Goal: Communication & Community: Answer question/provide support

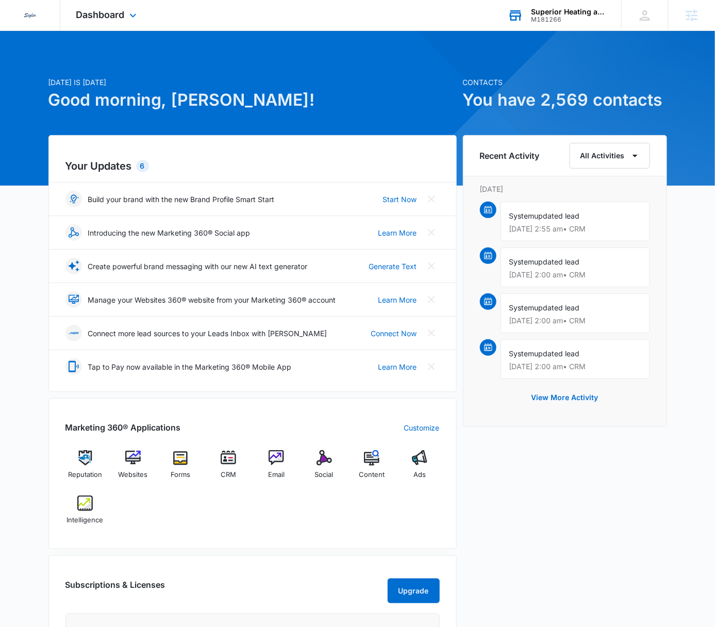
click at [563, 14] on div "Superior Heating and Air Conditioning" at bounding box center [568, 12] width 75 height 8
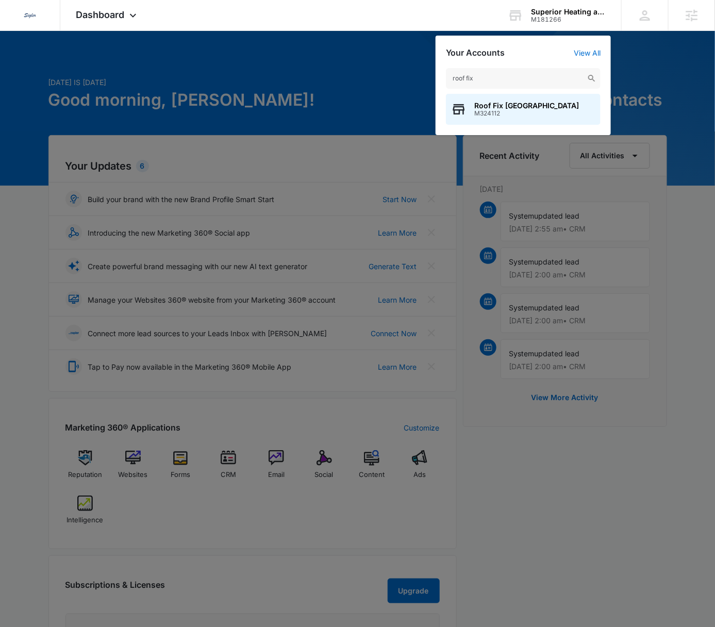
type input "roof fix"
click at [514, 106] on span "Roof Fix [GEOGRAPHIC_DATA]" at bounding box center [526, 106] width 105 height 8
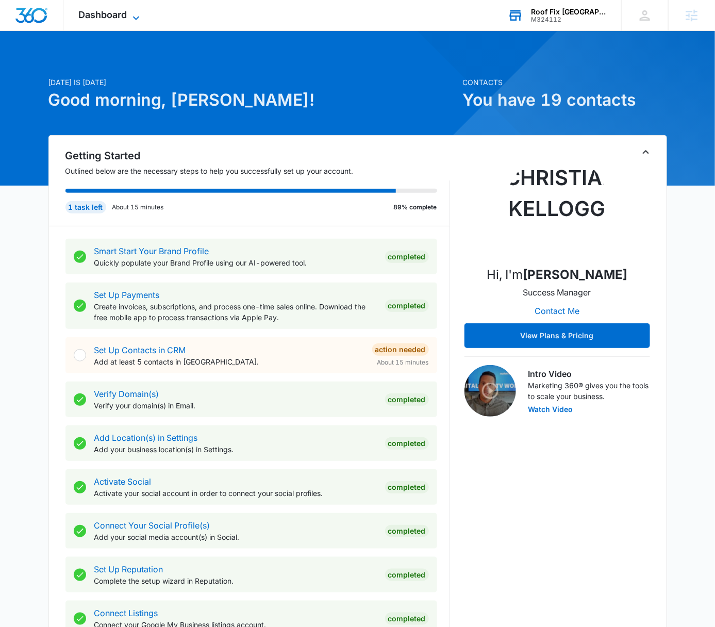
click at [116, 15] on span "Dashboard" at bounding box center [103, 14] width 48 height 11
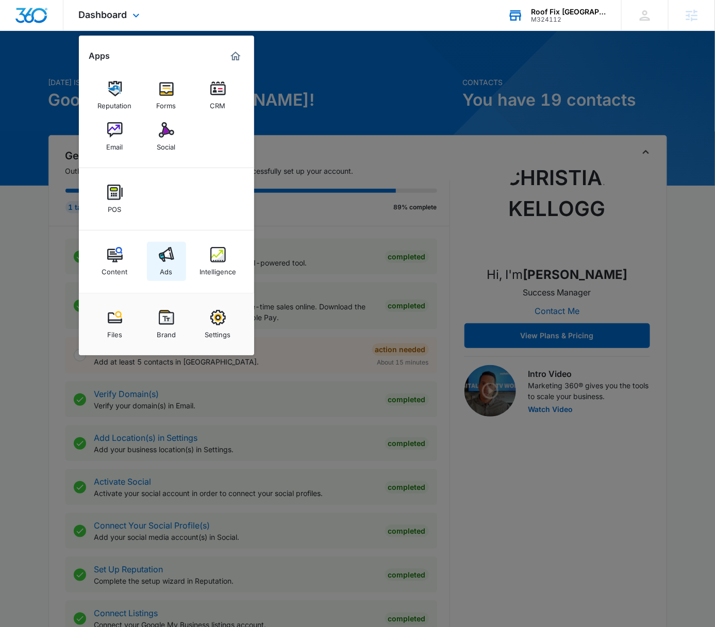
click at [163, 276] on link "Ads" at bounding box center [166, 261] width 39 height 39
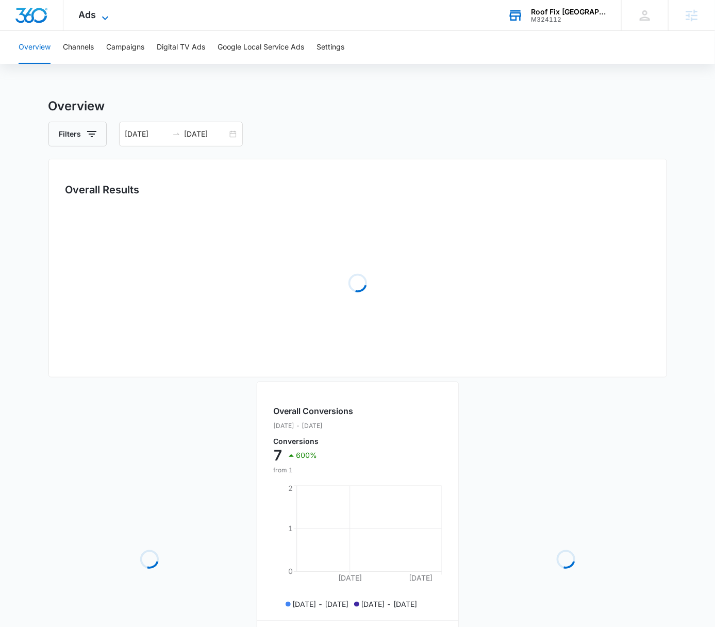
click at [95, 17] on span "Ads" at bounding box center [88, 14] width 18 height 11
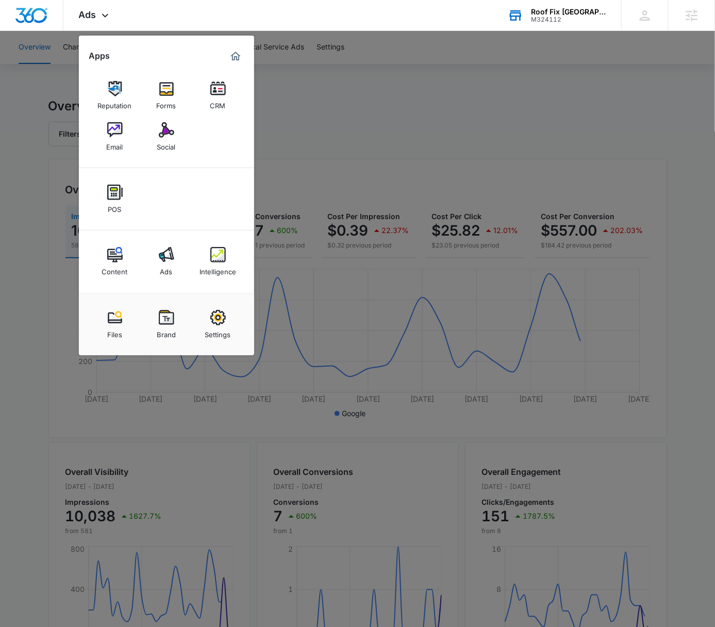
click at [421, 113] on div at bounding box center [357, 313] width 715 height 627
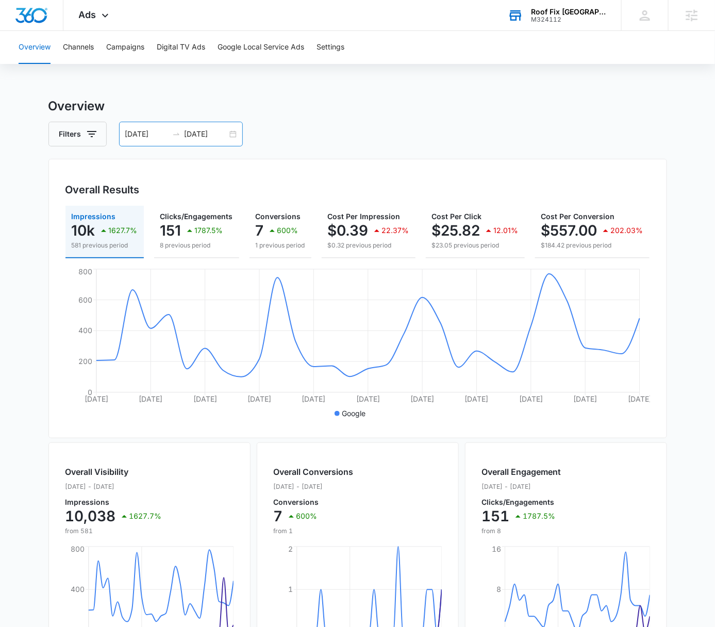
click at [235, 134] on div "[DATE] [DATE]" at bounding box center [181, 134] width 124 height 25
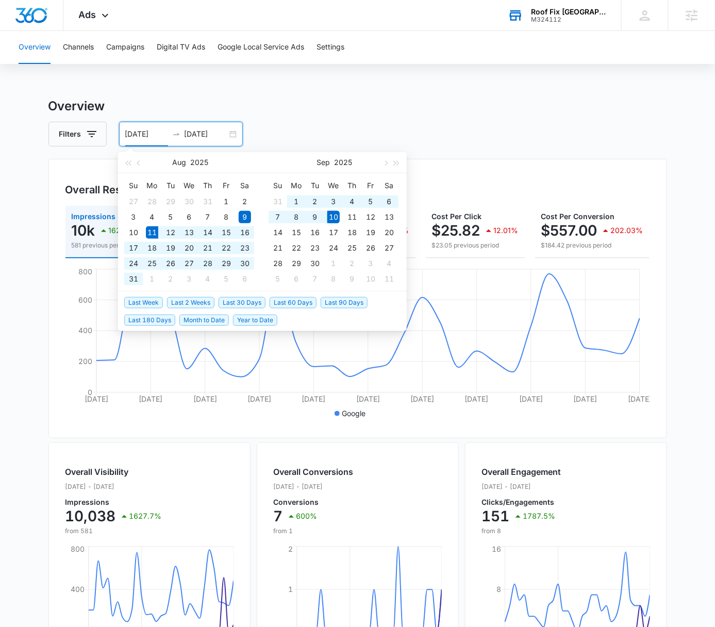
click at [244, 299] on span "Last 30 Days" at bounding box center [241, 302] width 47 height 11
type input "[DATE]"
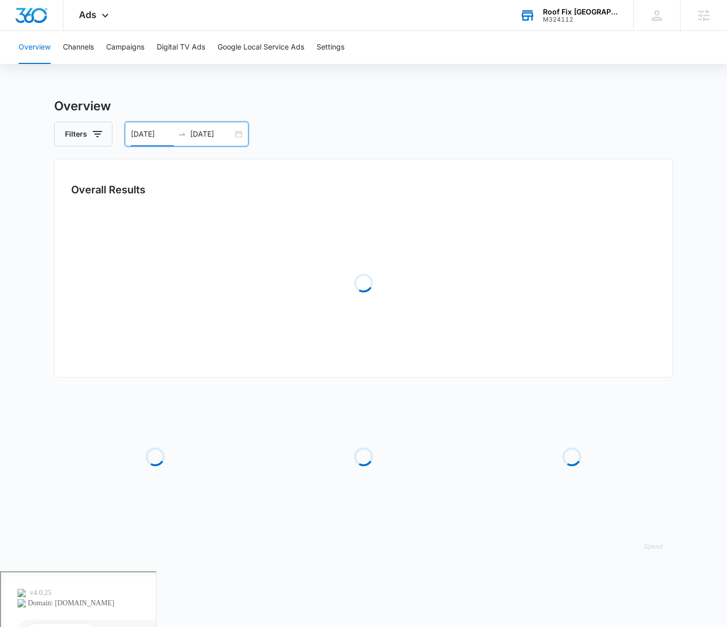
click at [423, 80] on div "Overview Channels Campaigns Digital TV Ads Google Local Service Ads Settings Ov…" at bounding box center [363, 301] width 727 height 540
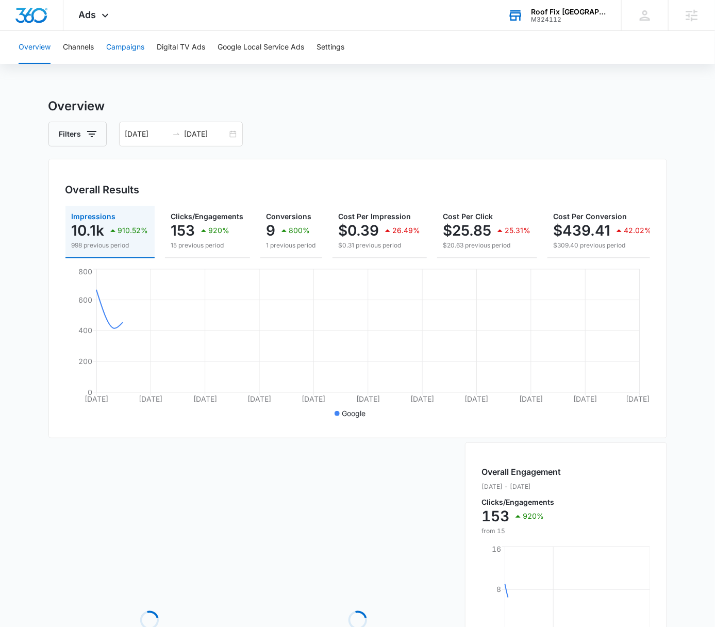
click at [129, 48] on button "Campaigns" at bounding box center [125, 47] width 38 height 33
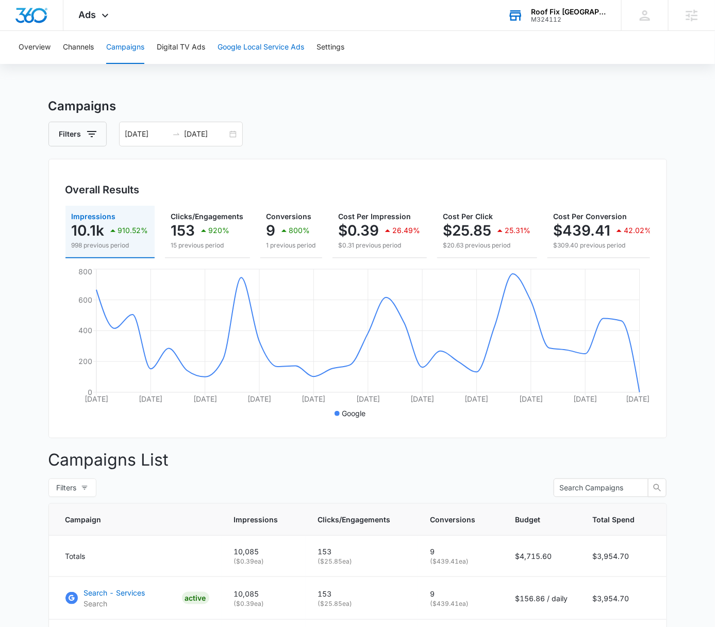
click at [232, 42] on button "Google Local Service Ads" at bounding box center [260, 47] width 87 height 33
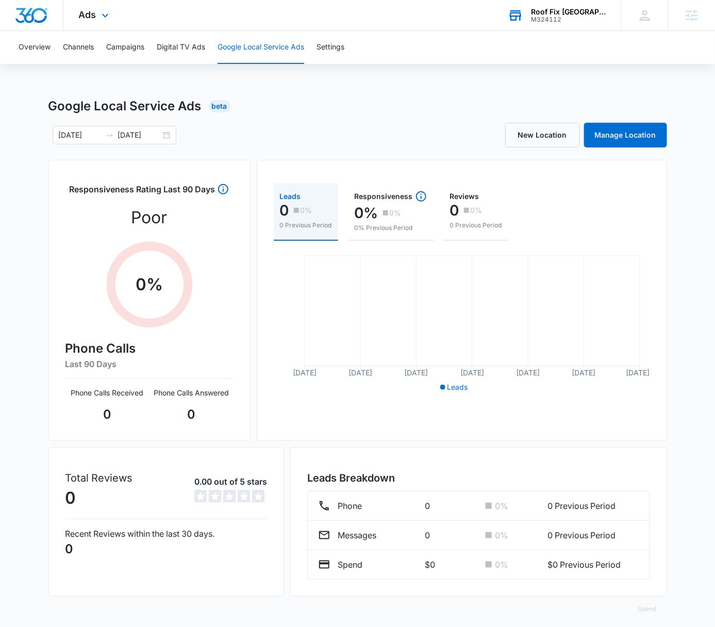
click at [97, 21] on div "Ads Apps Reputation Forms CRM Email Social POS Content Ads Intelligence Files B…" at bounding box center [94, 15] width 63 height 30
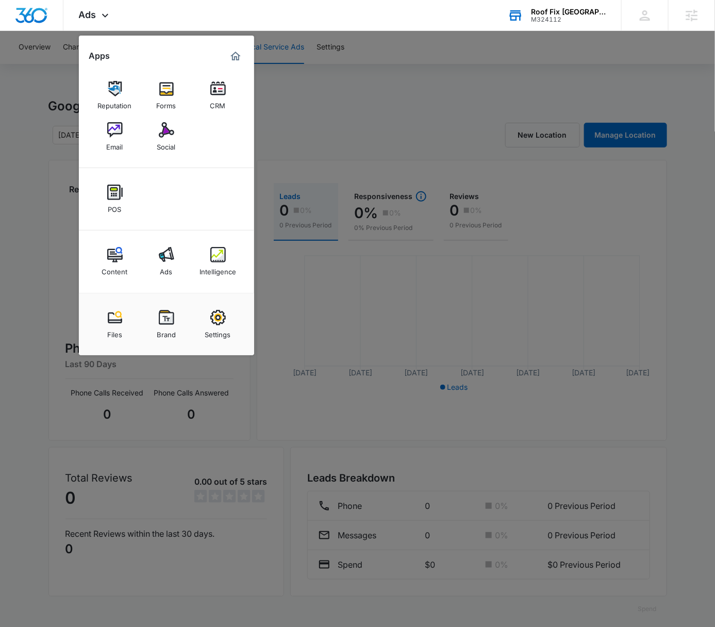
click at [205, 255] on link "Intelligence" at bounding box center [217, 261] width 39 height 39
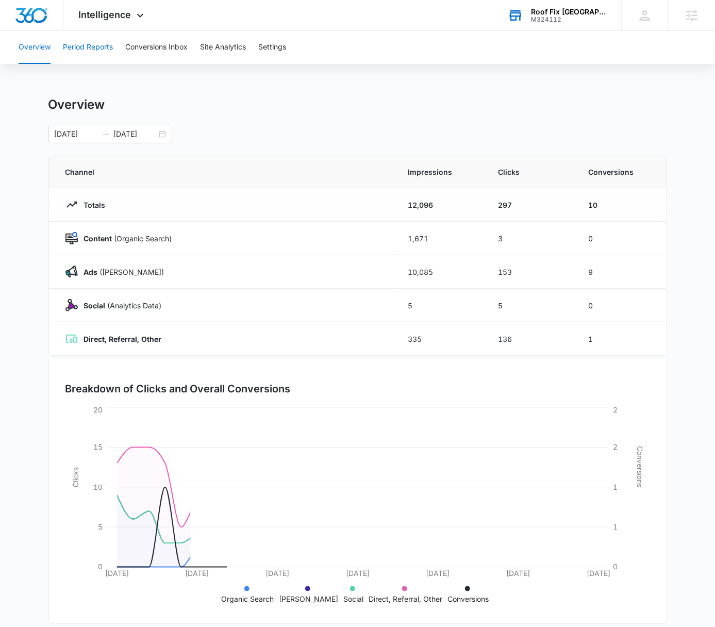
click at [84, 46] on button "Period Reports" at bounding box center [88, 47] width 50 height 33
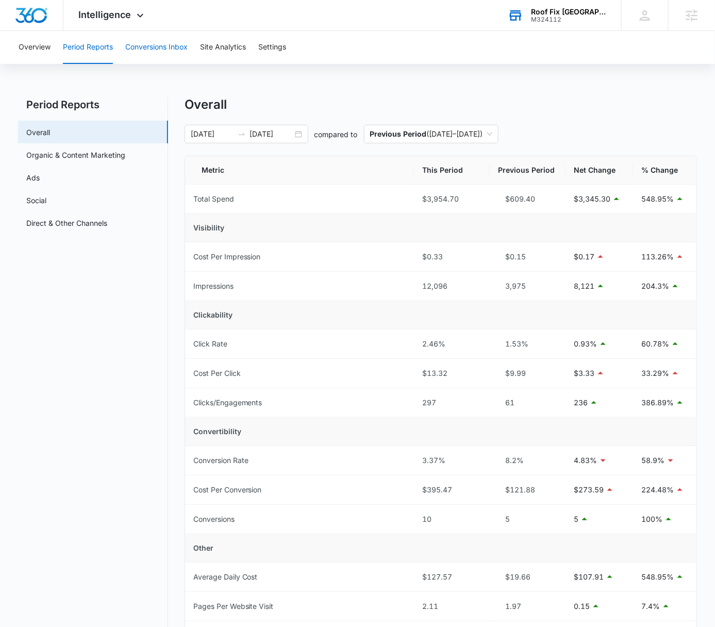
click at [143, 60] on button "Conversions Inbox" at bounding box center [156, 47] width 62 height 33
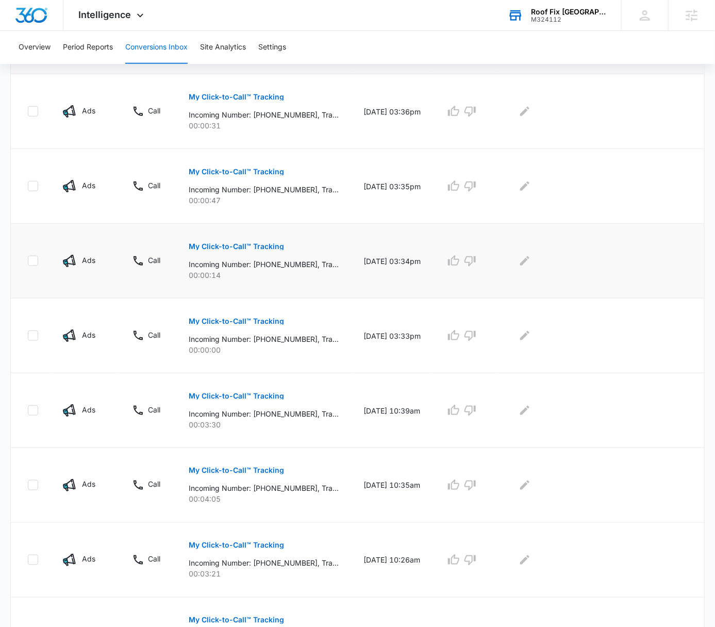
scroll to position [383, 0]
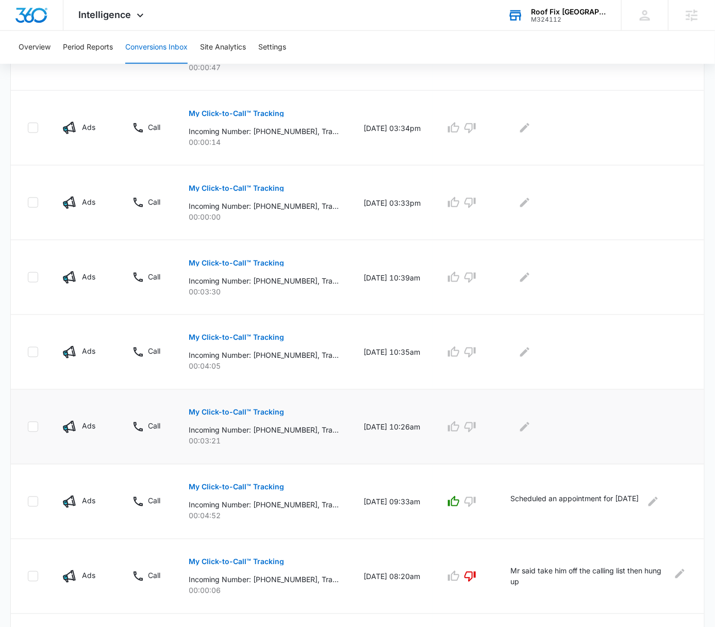
click at [266, 412] on p "My Click-to-Call™ Tracking" at bounding box center [236, 412] width 95 height 7
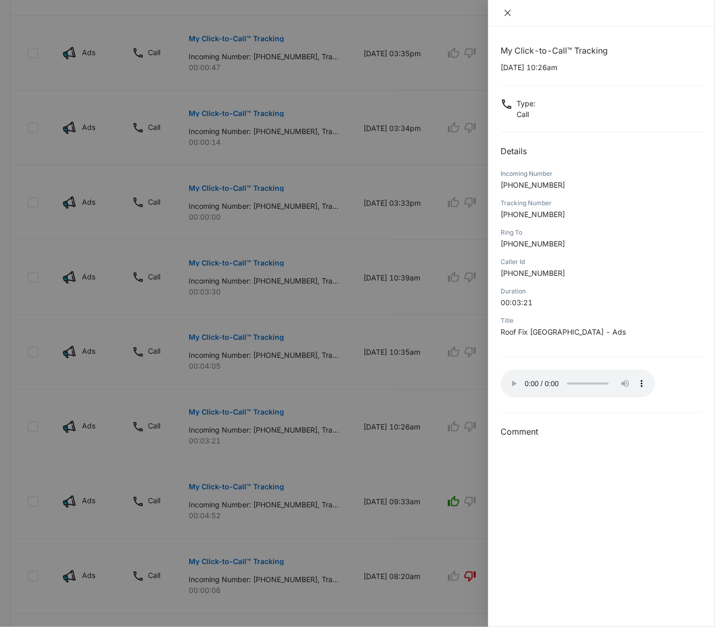
click at [505, 15] on icon "close" at bounding box center [507, 13] width 8 height 8
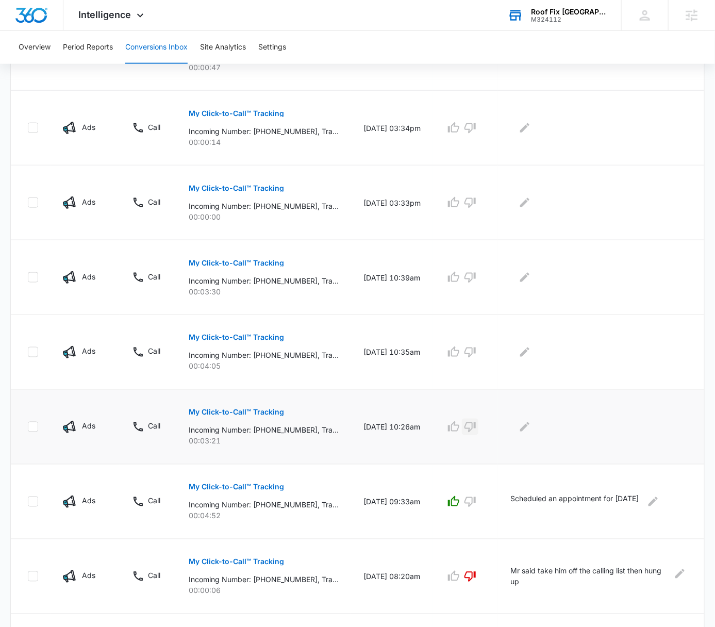
click at [476, 425] on icon "button" at bounding box center [470, 426] width 12 height 12
click at [559, 425] on div at bounding box center [598, 426] width 177 height 16
click at [533, 424] on button "Edit Comments" at bounding box center [524, 426] width 16 height 16
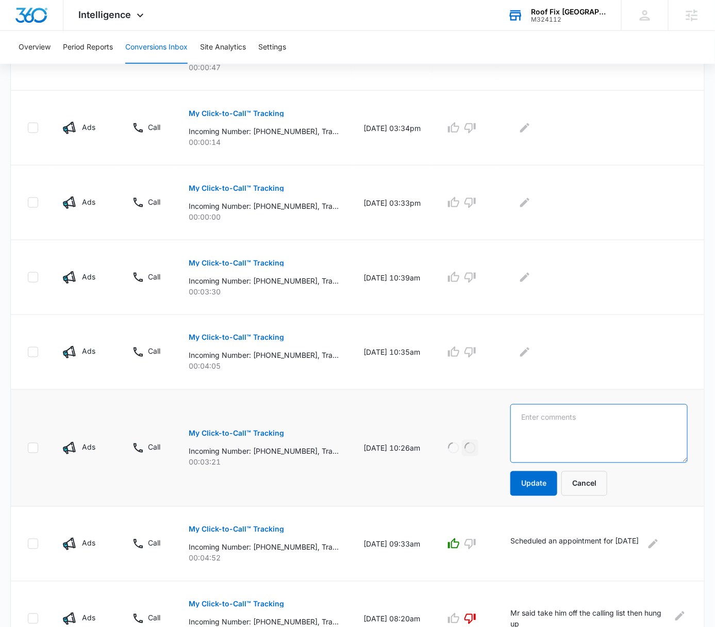
click at [558, 418] on textarea at bounding box center [598, 433] width 177 height 59
type textarea "Subcontractor calling for work"
click at [556, 480] on button "Update" at bounding box center [533, 483] width 47 height 25
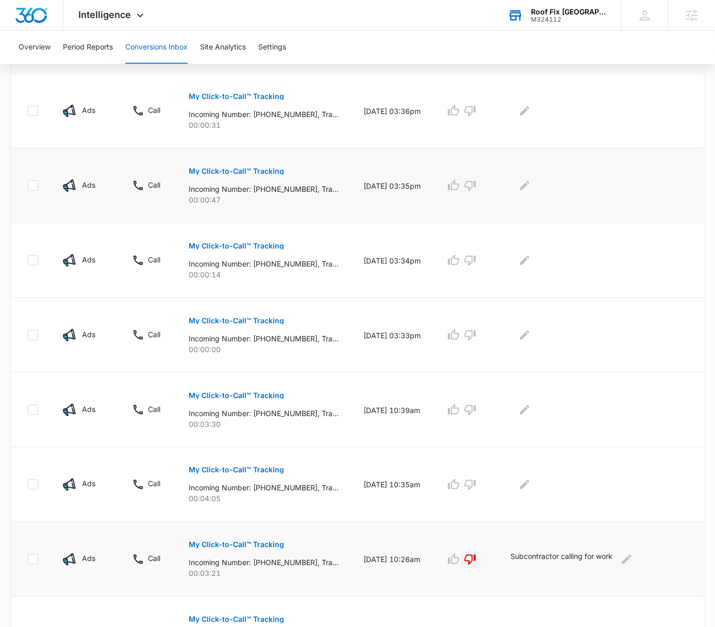
scroll to position [254, 0]
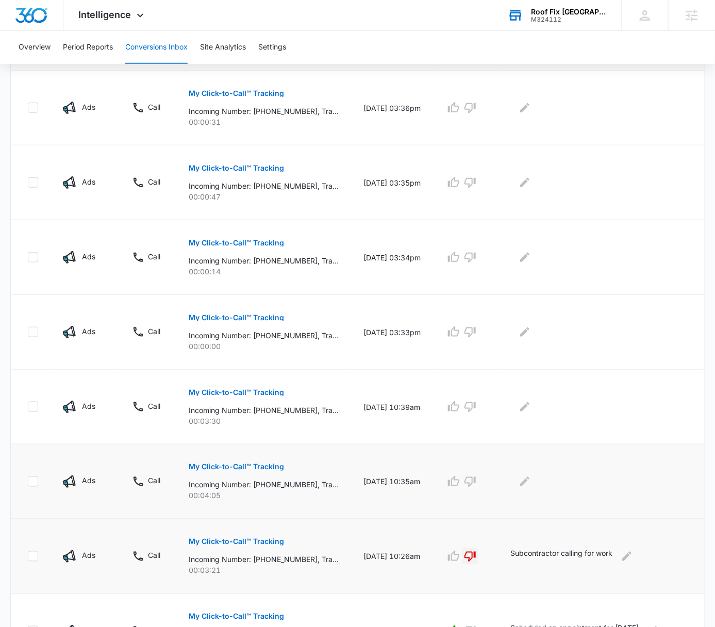
click at [258, 465] on p "My Click-to-Call™ Tracking" at bounding box center [236, 466] width 95 height 7
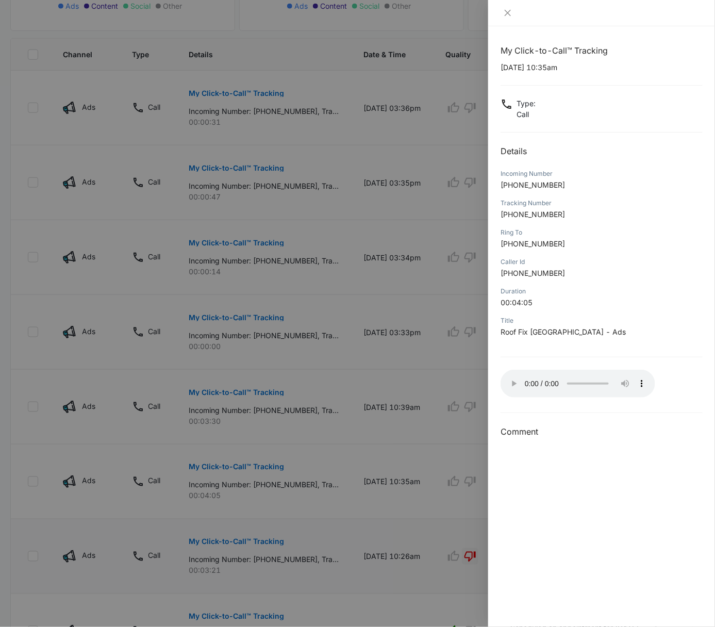
click at [532, 20] on div at bounding box center [601, 13] width 227 height 26
click at [507, 13] on icon "close" at bounding box center [507, 13] width 6 height 6
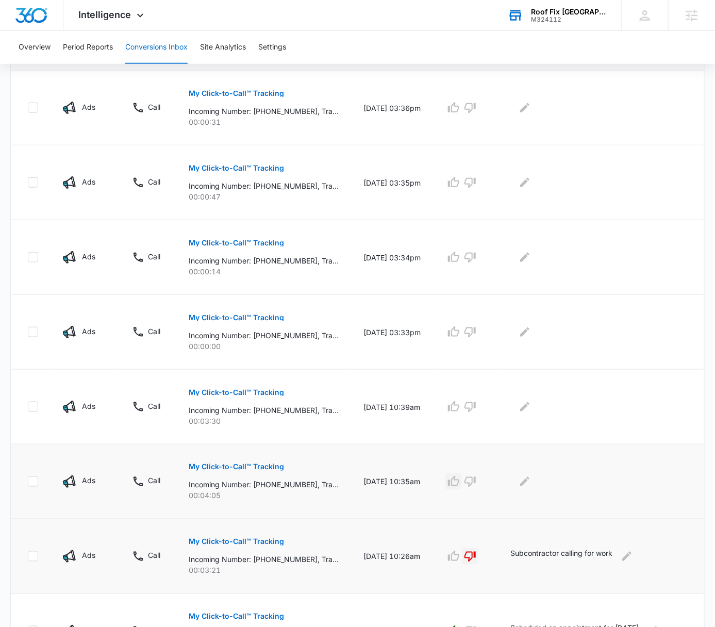
click at [460, 481] on icon "button" at bounding box center [453, 481] width 12 height 12
click at [533, 480] on button "Edit Comments" at bounding box center [524, 481] width 16 height 16
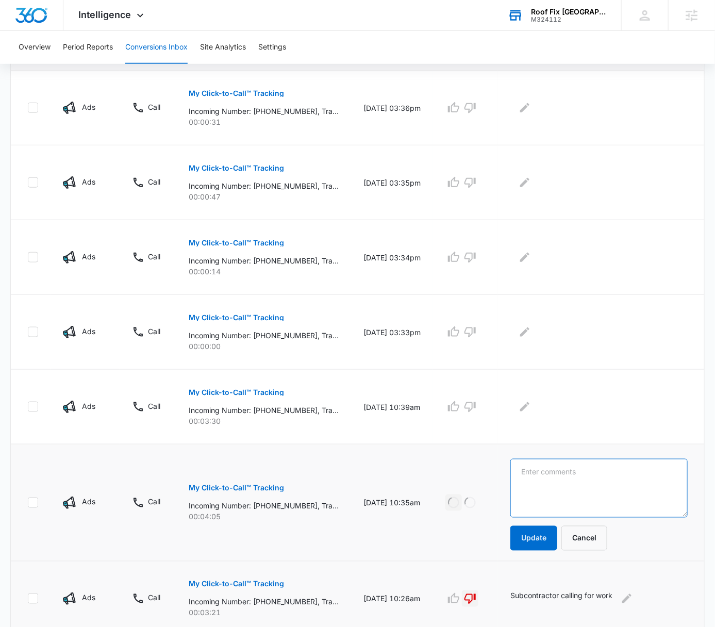
click at [539, 474] on textarea at bounding box center [598, 488] width 177 height 59
type textarea "Customer wanting roof certification - $200+ service"
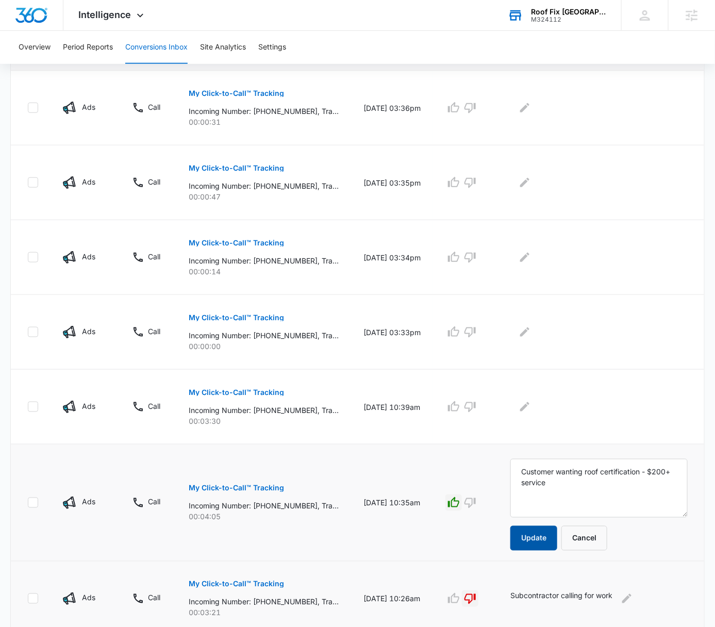
click at [538, 543] on button "Update" at bounding box center [533, 538] width 47 height 25
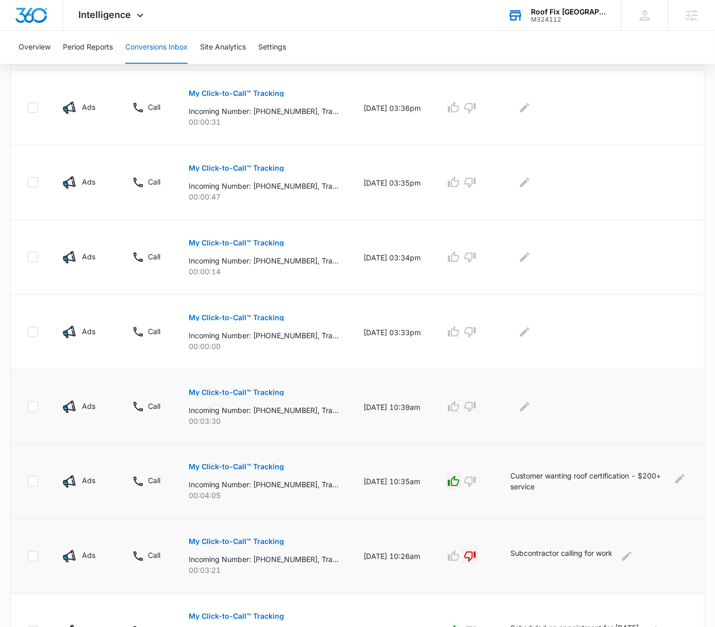
click at [237, 391] on p "My Click-to-Call™ Tracking" at bounding box center [236, 392] width 95 height 7
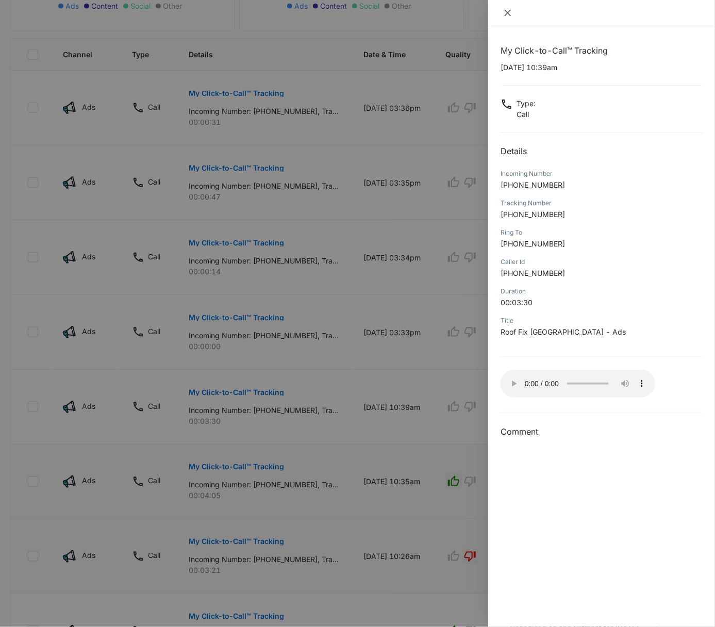
click at [510, 10] on icon "close" at bounding box center [507, 13] width 6 height 6
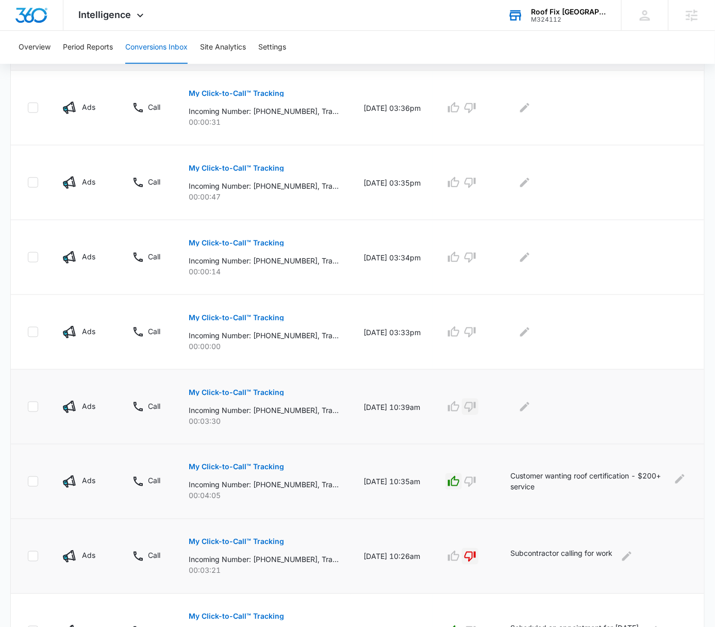
click at [476, 406] on icon "button" at bounding box center [470, 406] width 12 height 12
click at [529, 405] on icon "Edit Comments" at bounding box center [524, 406] width 9 height 9
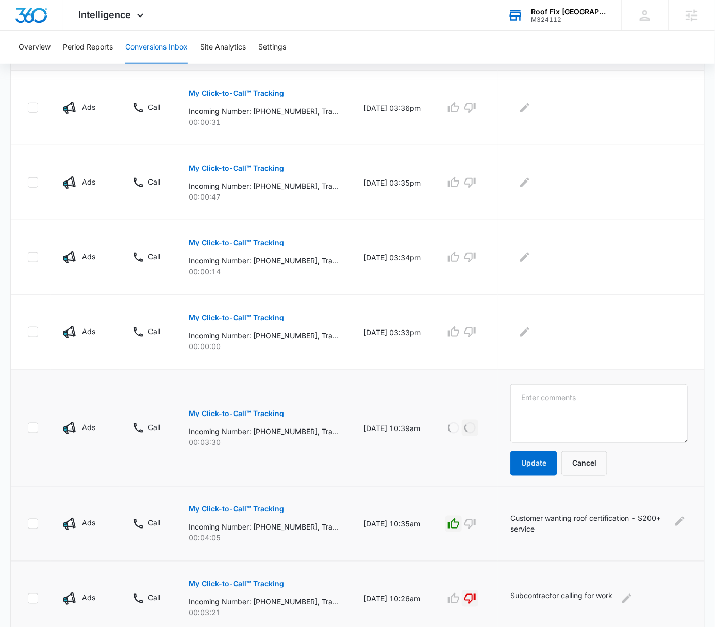
drag, startPoint x: 570, startPoint y: 592, endPoint x: 548, endPoint y: 593, distance: 22.2
click at [548, 593] on p "Subcontractor calling for work" at bounding box center [561, 598] width 102 height 16
drag, startPoint x: 594, startPoint y: 595, endPoint x: 539, endPoint y: 537, distance: 79.8
click at [521, 593] on p "Subcontractor calling for work" at bounding box center [561, 598] width 102 height 16
copy p "Subcontractor calling"
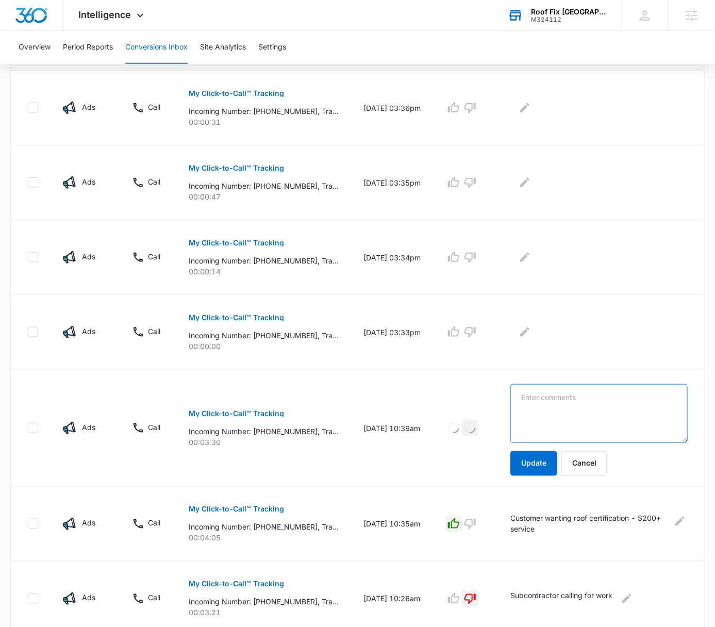
click at [614, 391] on textarea at bounding box center [598, 413] width 177 height 59
paste textarea "Subcontractor calling"
type textarea "Subcontractor calling again"
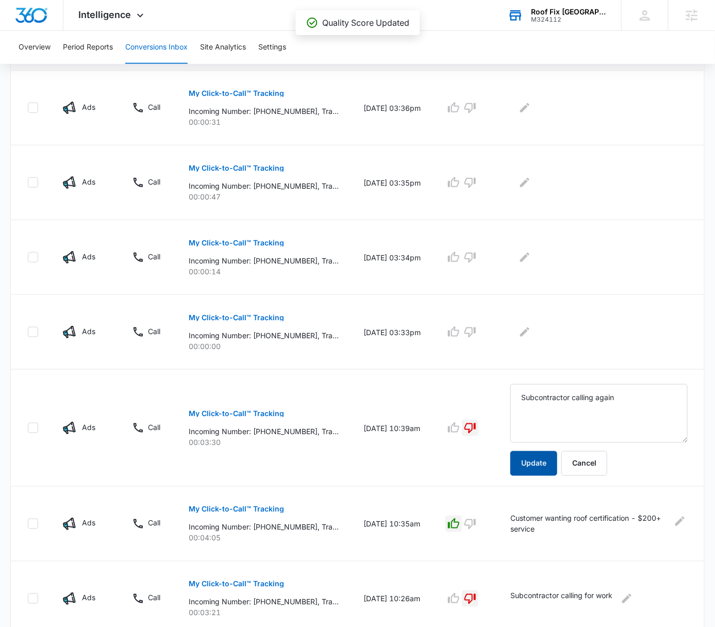
click at [538, 464] on button "Update" at bounding box center [533, 463] width 47 height 25
click at [261, 240] on p "My Click-to-Call™ Tracking" at bounding box center [236, 242] width 95 height 7
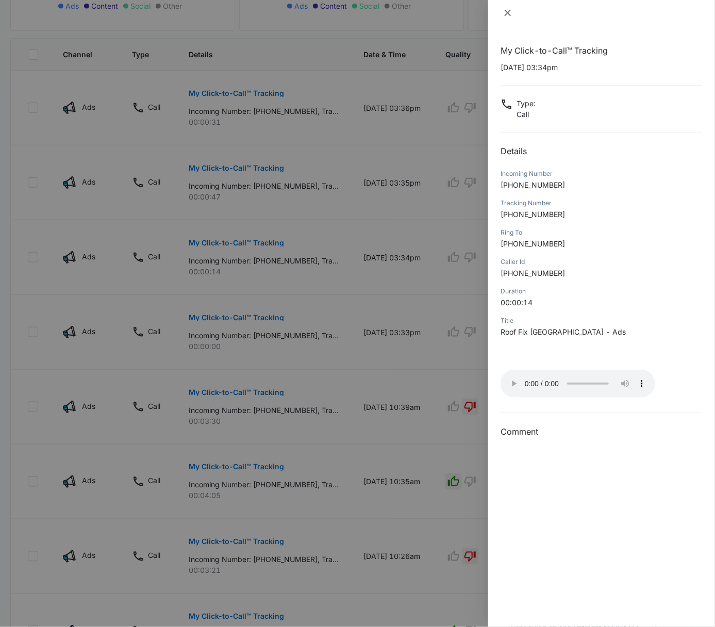
click at [508, 13] on icon "close" at bounding box center [507, 13] width 8 height 8
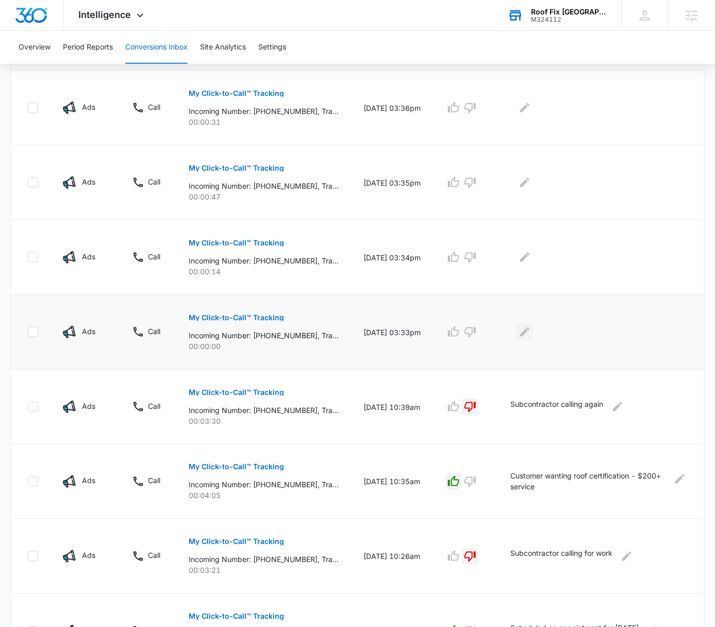
click at [529, 333] on icon "Edit Comments" at bounding box center [524, 331] width 9 height 9
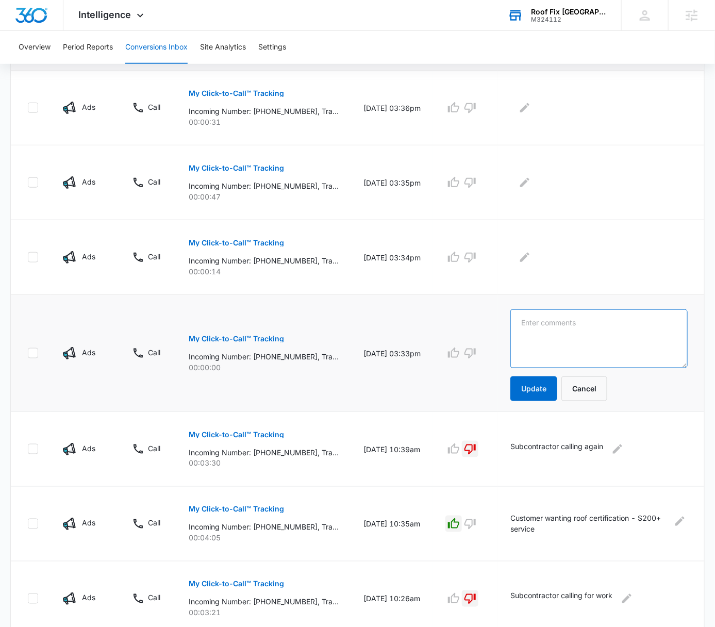
click at [557, 332] on textarea at bounding box center [598, 338] width 177 height 59
type textarea "Missed call"
click at [548, 383] on button "Update" at bounding box center [533, 388] width 47 height 25
click at [579, 315] on textarea "Missed call" at bounding box center [598, 338] width 177 height 59
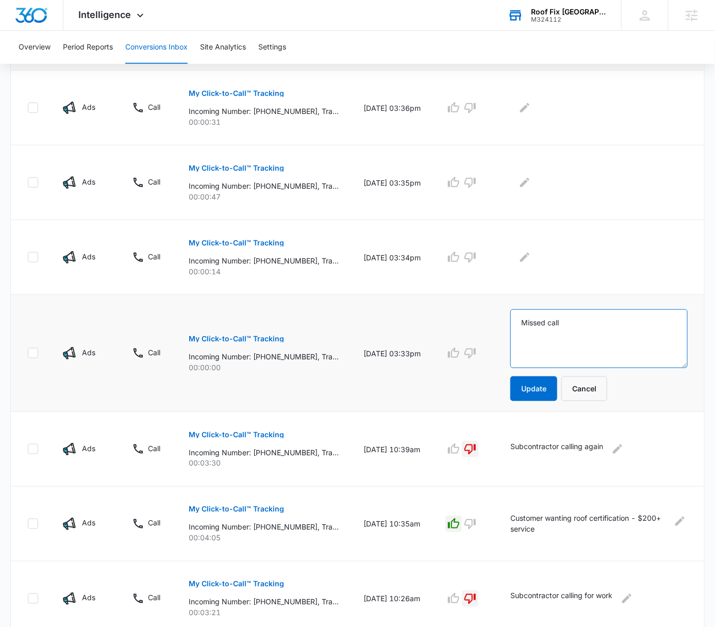
click at [579, 315] on textarea "Missed call" at bounding box center [598, 338] width 177 height 59
click at [603, 390] on button "Cancel" at bounding box center [584, 388] width 46 height 25
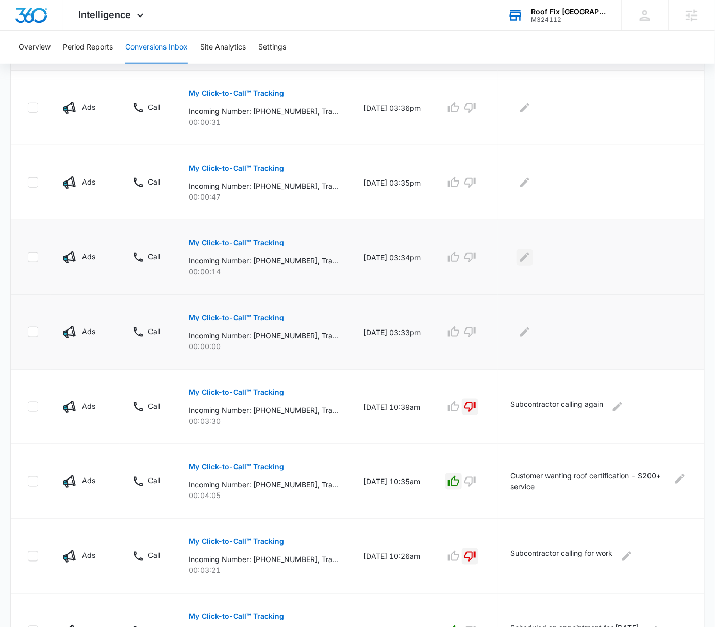
click at [531, 252] on icon "Edit Comments" at bounding box center [524, 257] width 12 height 12
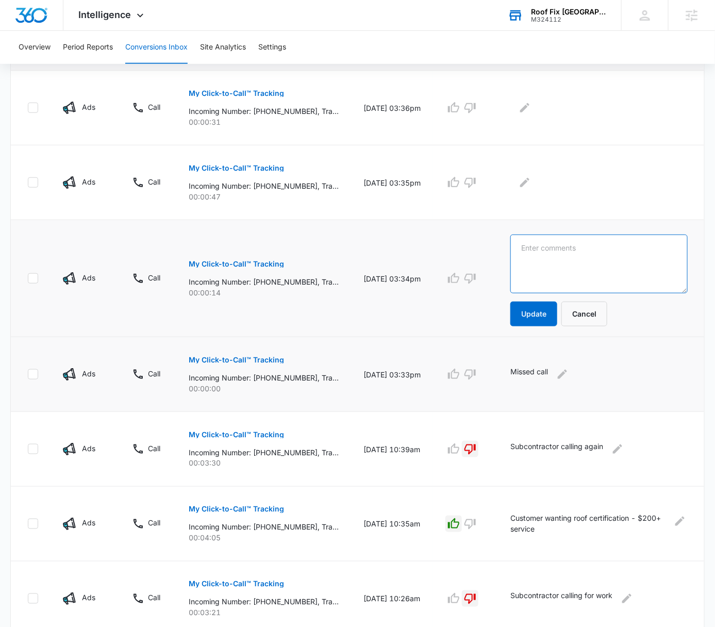
click at [556, 255] on textarea at bounding box center [598, 263] width 177 height 59
paste textarea "Missed call"
type textarea "Missed call"
click at [552, 306] on button "Update" at bounding box center [533, 313] width 47 height 25
click at [567, 373] on icon "Edit Comments" at bounding box center [562, 373] width 9 height 9
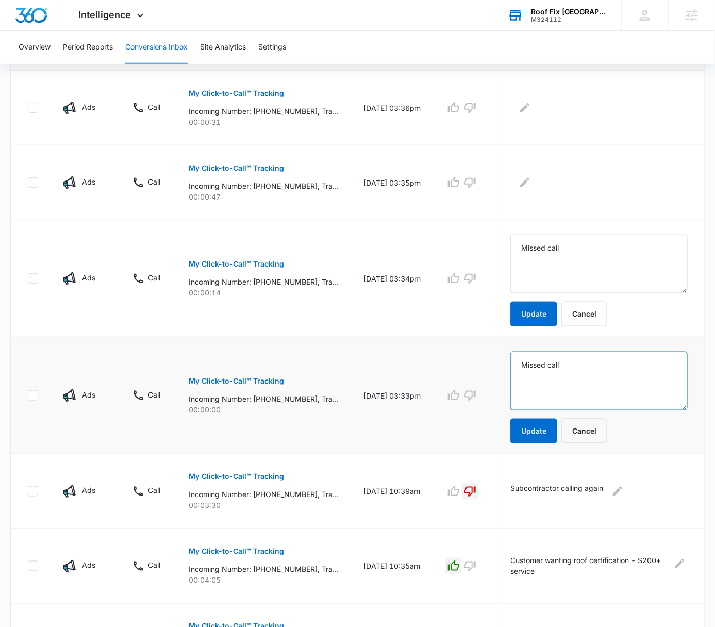
click at [576, 362] on textarea "Missed call" at bounding box center [598, 380] width 177 height 59
click at [539, 431] on button "Update" at bounding box center [533, 430] width 47 height 25
click at [252, 168] on p "My Click-to-Call™ Tracking" at bounding box center [236, 167] width 95 height 7
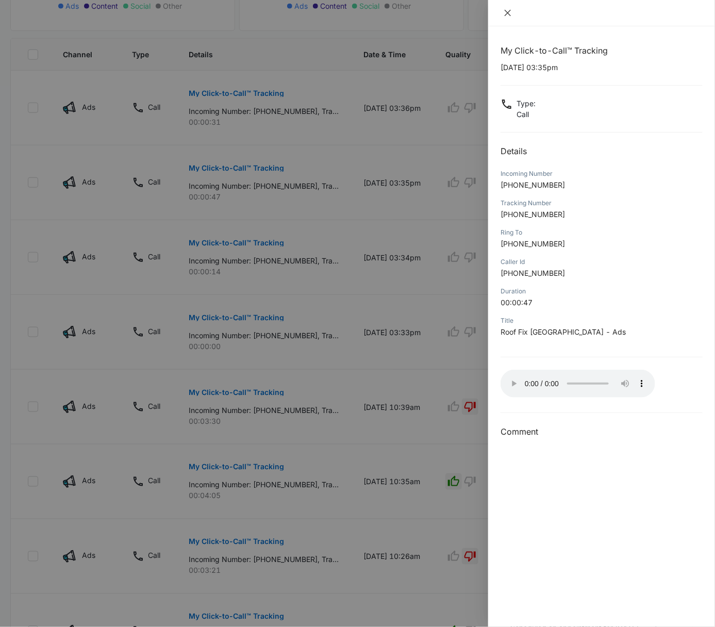
click at [505, 12] on icon "close" at bounding box center [507, 13] width 8 height 8
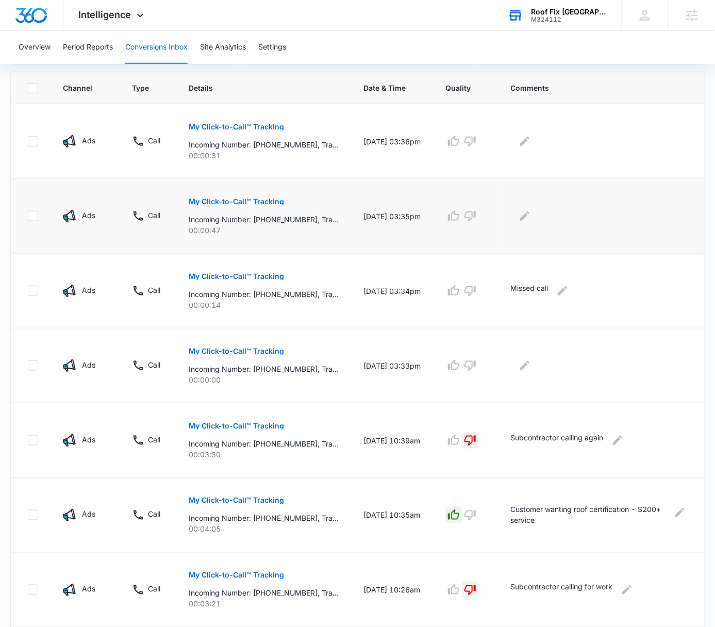
scroll to position [209, 0]
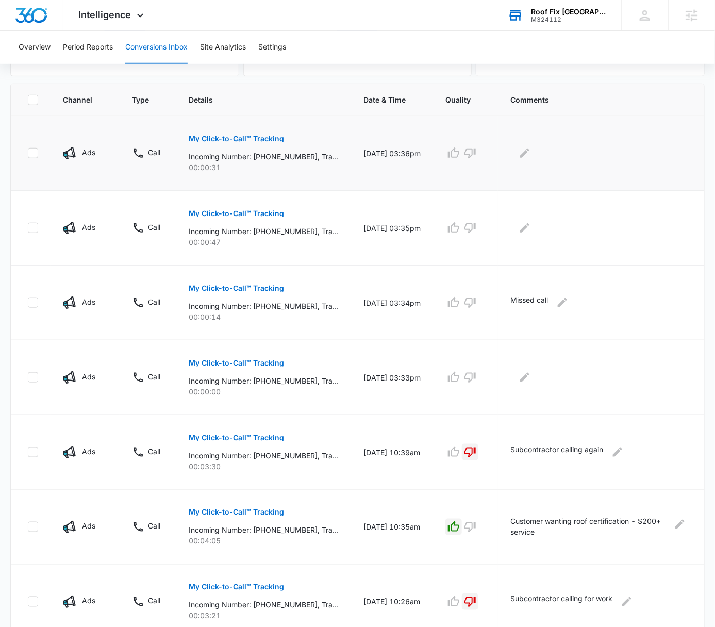
click at [261, 135] on p "My Click-to-Call™ Tracking" at bounding box center [236, 138] width 95 height 7
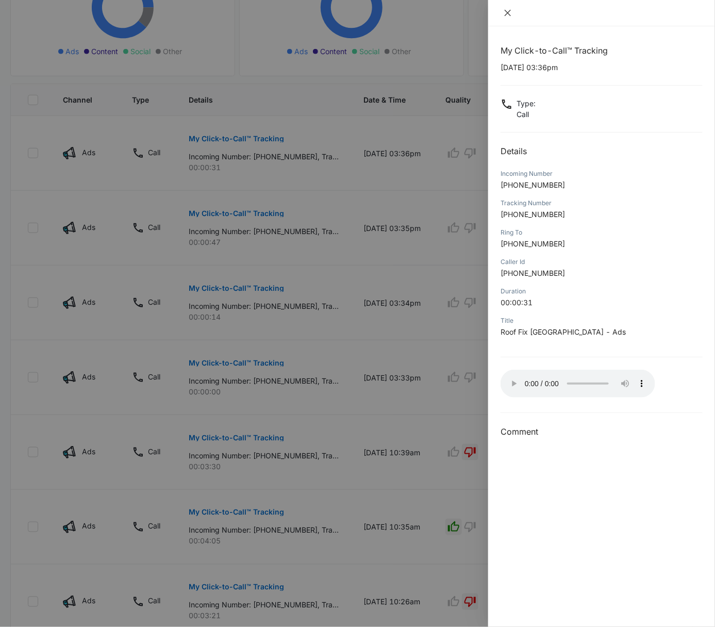
click at [505, 13] on icon "close" at bounding box center [507, 13] width 8 height 8
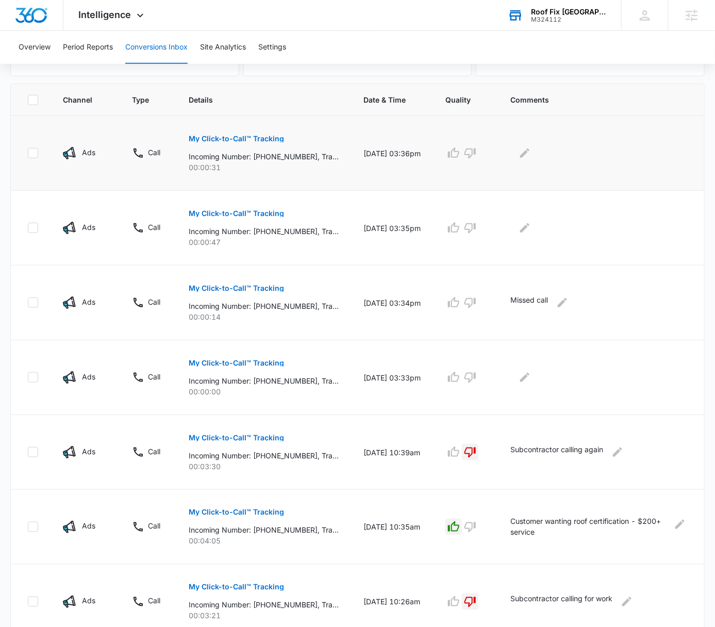
click at [270, 131] on button "My Click-to-Call™ Tracking" at bounding box center [236, 138] width 95 height 25
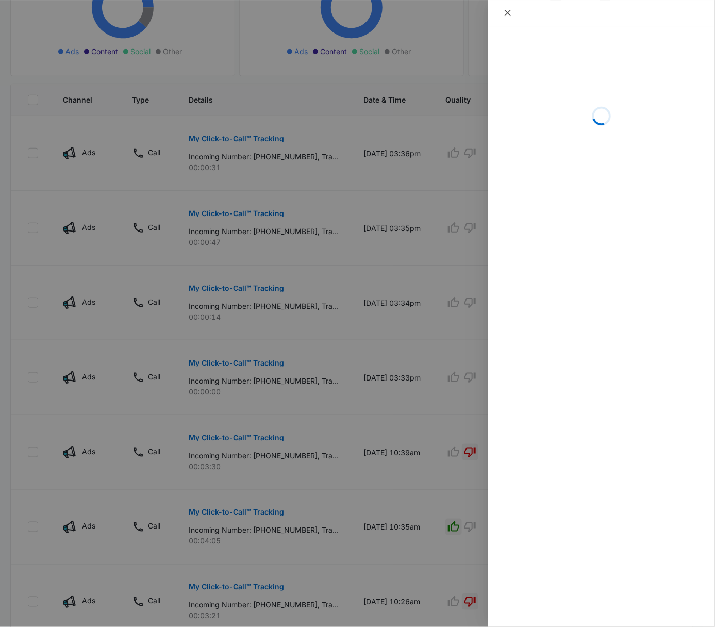
click at [509, 17] on button "Close" at bounding box center [507, 12] width 14 height 9
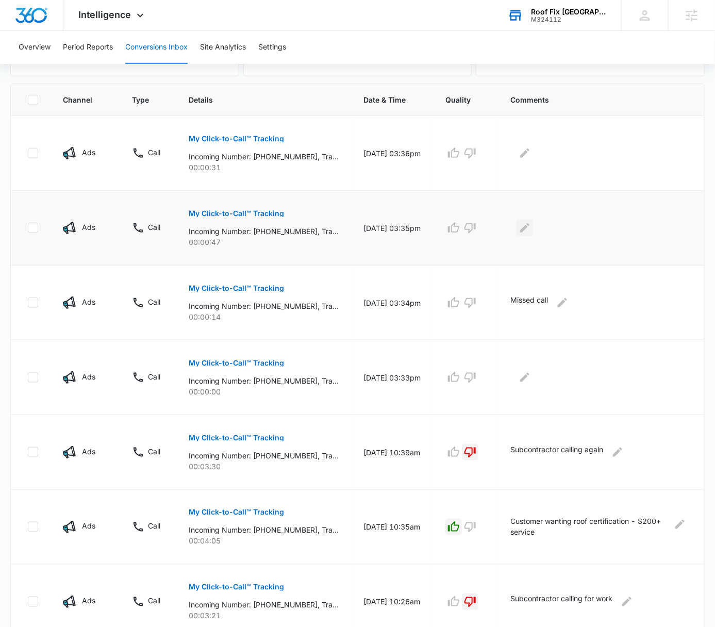
click at [531, 233] on icon "Edit Comments" at bounding box center [524, 228] width 12 height 12
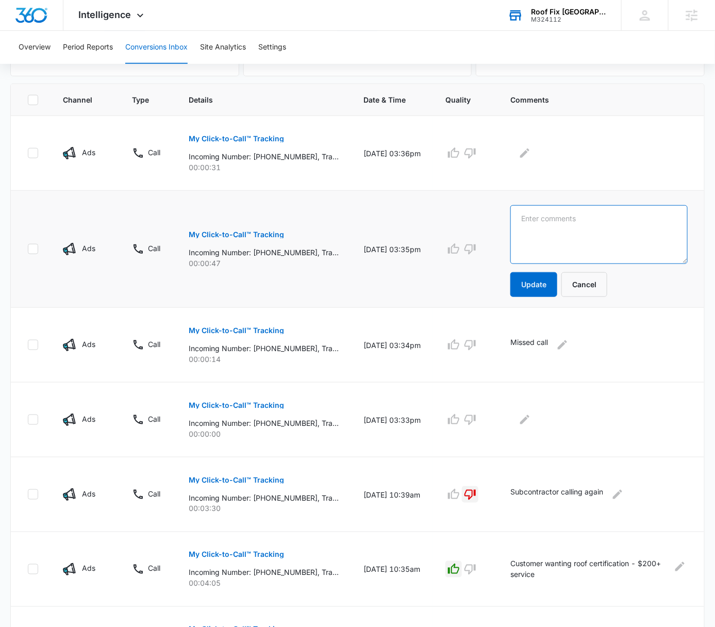
click at [554, 238] on textarea at bounding box center [598, 234] width 177 height 59
click at [570, 219] on textarea "Wrong number" at bounding box center [598, 234] width 177 height 59
type textarea "Wrong number"
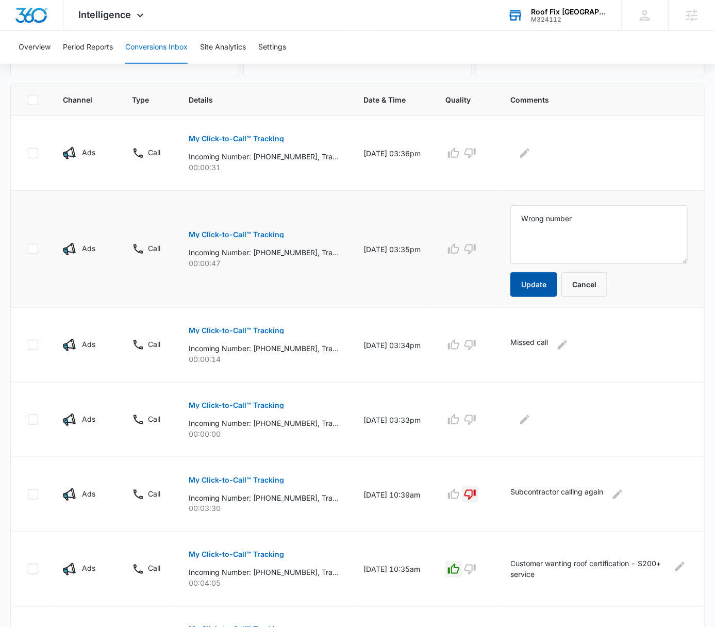
click at [550, 279] on button "Update" at bounding box center [533, 284] width 47 height 25
click at [476, 244] on icon "button" at bounding box center [469, 249] width 11 height 10
click at [476, 154] on icon "button" at bounding box center [470, 153] width 12 height 12
click at [524, 154] on div at bounding box center [598, 153] width 177 height 16
click at [531, 155] on icon "Edit Comments" at bounding box center [524, 153] width 12 height 12
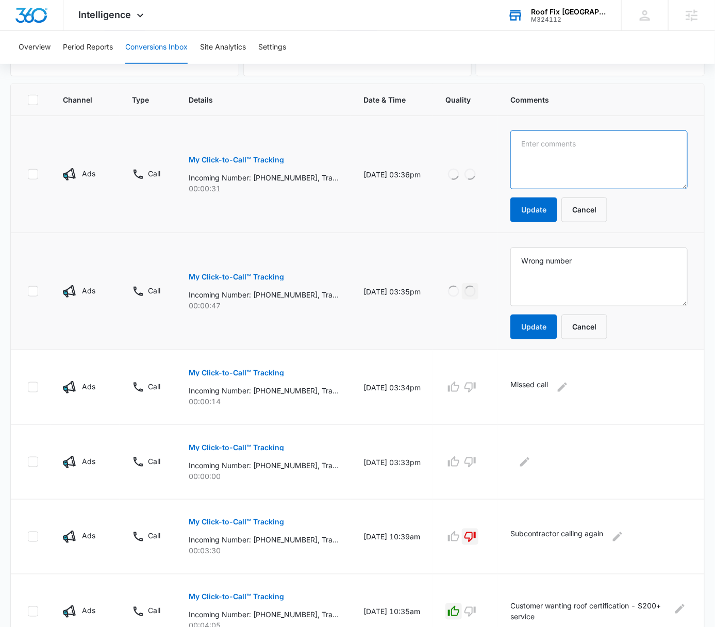
click at [643, 159] on textarea at bounding box center [598, 159] width 177 height 59
paste textarea "Wrong number"
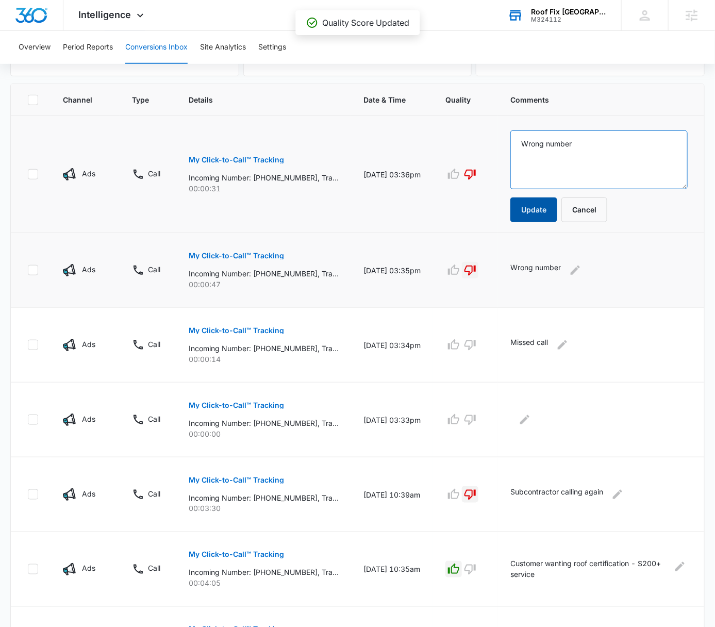
type textarea "Wrong number"
click at [543, 204] on button "Update" at bounding box center [533, 209] width 47 height 25
click at [476, 346] on icon "button" at bounding box center [470, 345] width 12 height 12
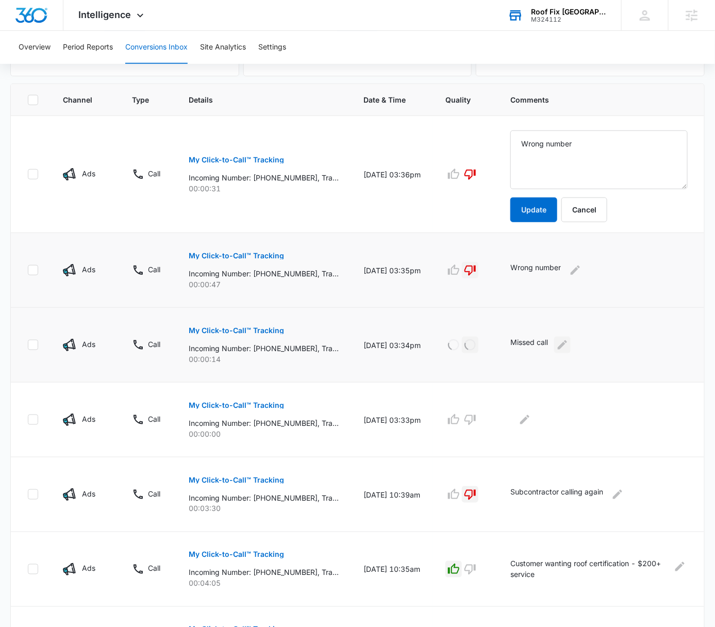
click at [568, 348] on icon "Edit Comments" at bounding box center [562, 345] width 12 height 12
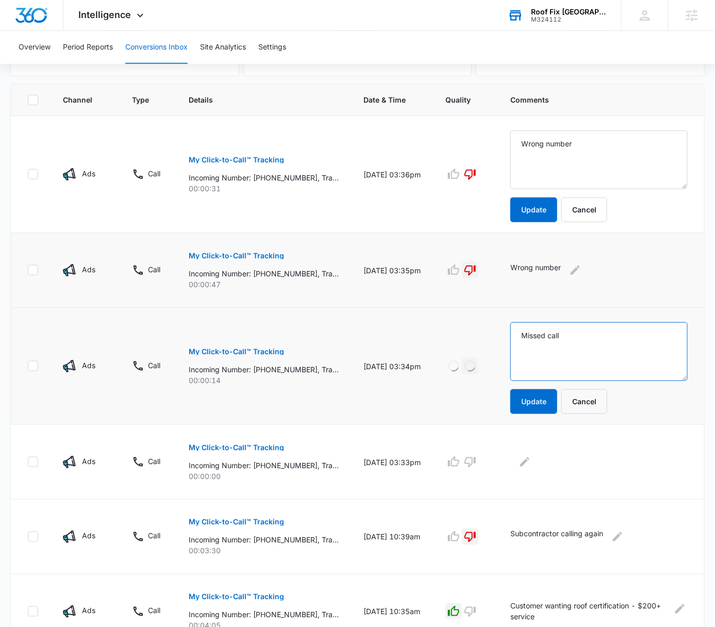
click at [565, 338] on textarea "Missed call" at bounding box center [598, 351] width 177 height 59
click at [582, 336] on textarea "Missed call" at bounding box center [598, 351] width 177 height 59
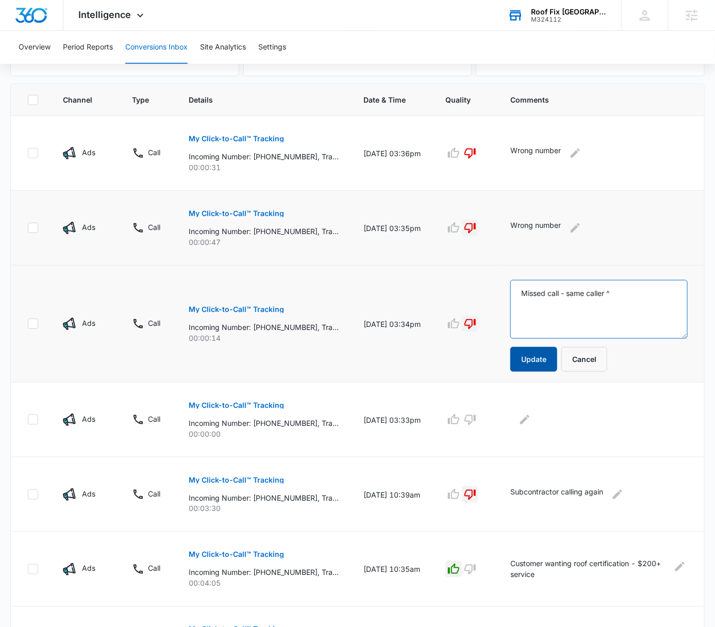
type textarea "Missed call - same caller ^"
click at [549, 361] on button "Update" at bounding box center [533, 359] width 47 height 25
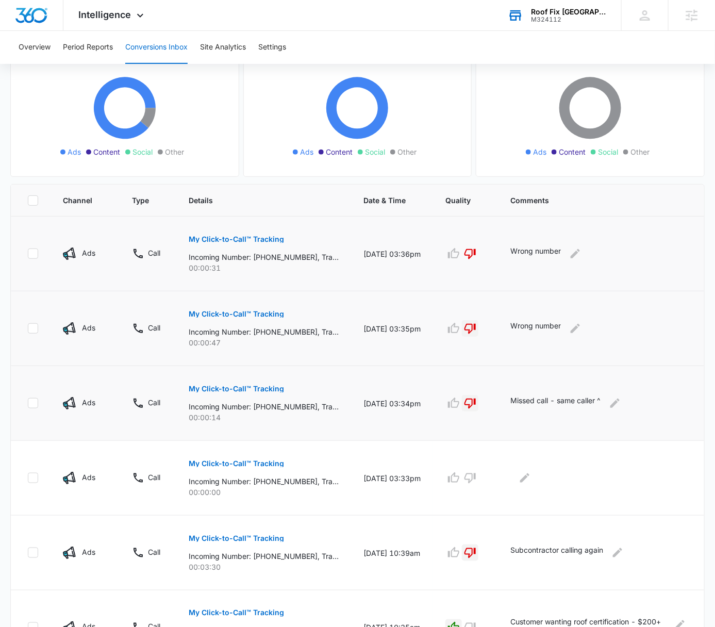
scroll to position [0, 0]
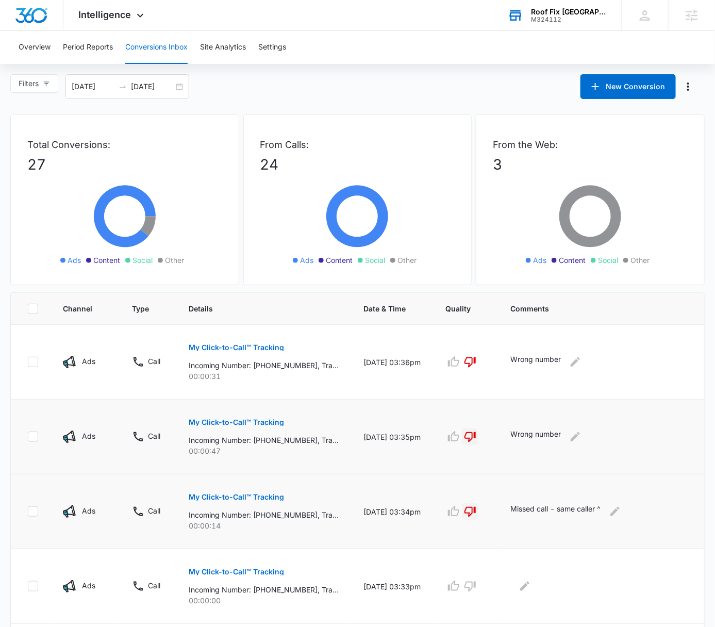
click at [478, 66] on div "Overview Period Reports Conversions Inbox Site Analytics Settings Filters [DATE…" at bounding box center [357, 567] width 715 height 1073
